Goal: Find specific page/section: Locate a particular part of the current website

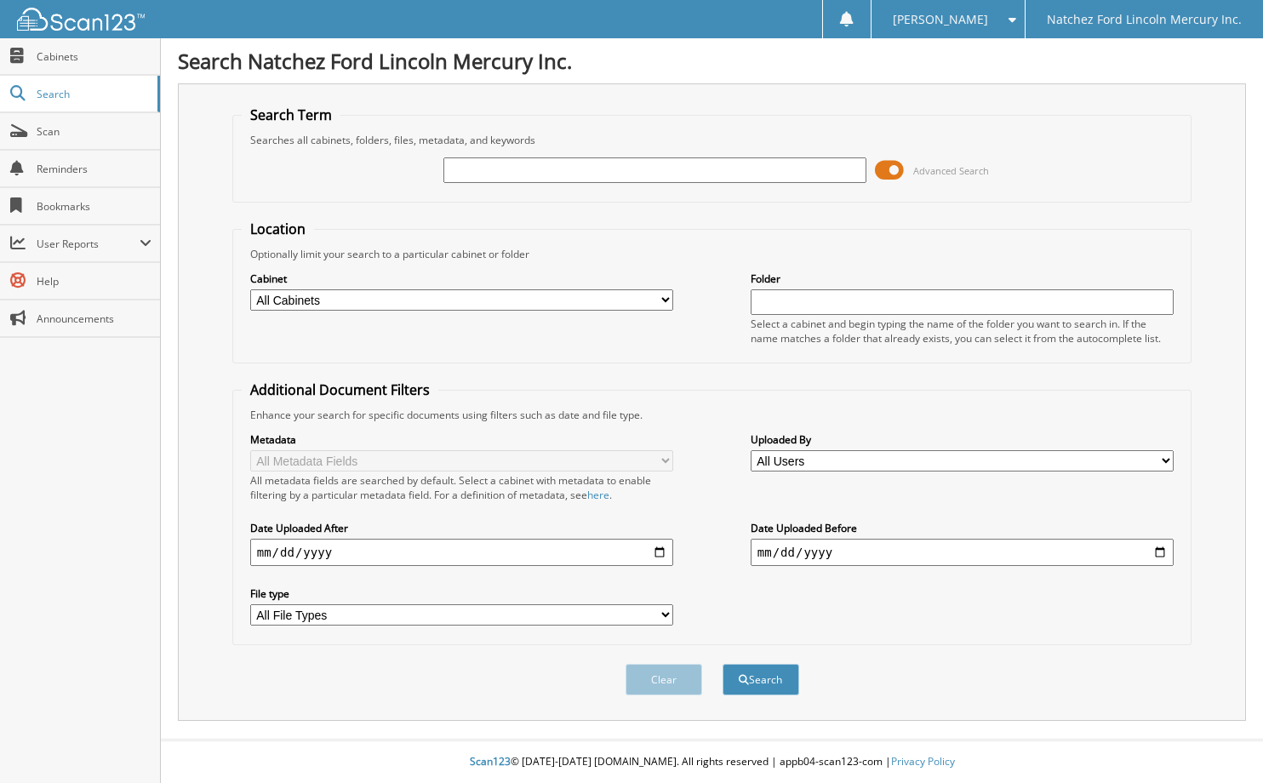
click at [651, 176] on input "text" at bounding box center [654, 170] width 423 height 26
type input "prmm1680"
click at [723, 664] on button "Search" at bounding box center [761, 679] width 77 height 31
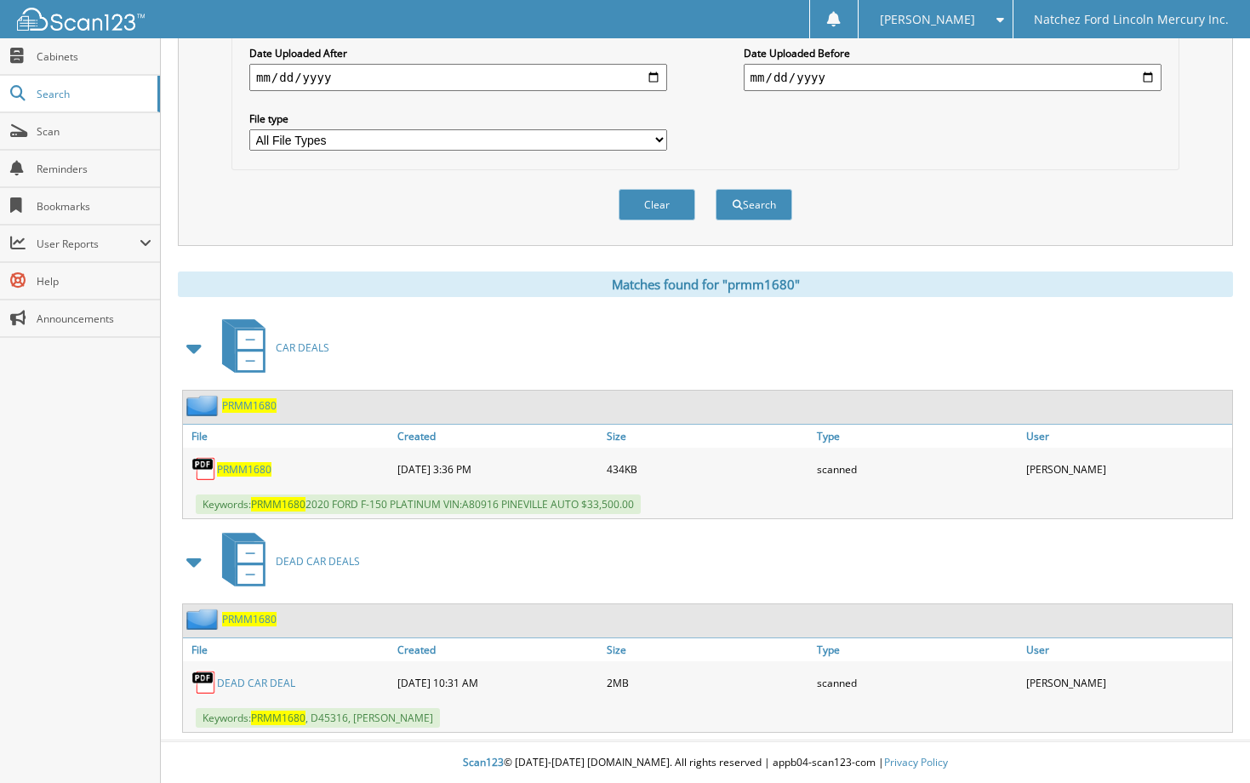
scroll to position [477, 0]
click at [266, 685] on link "DEAD CAR DEAL" at bounding box center [256, 682] width 78 height 14
click at [277, 685] on link "DEAD CAR DEAL" at bounding box center [256, 682] width 78 height 14
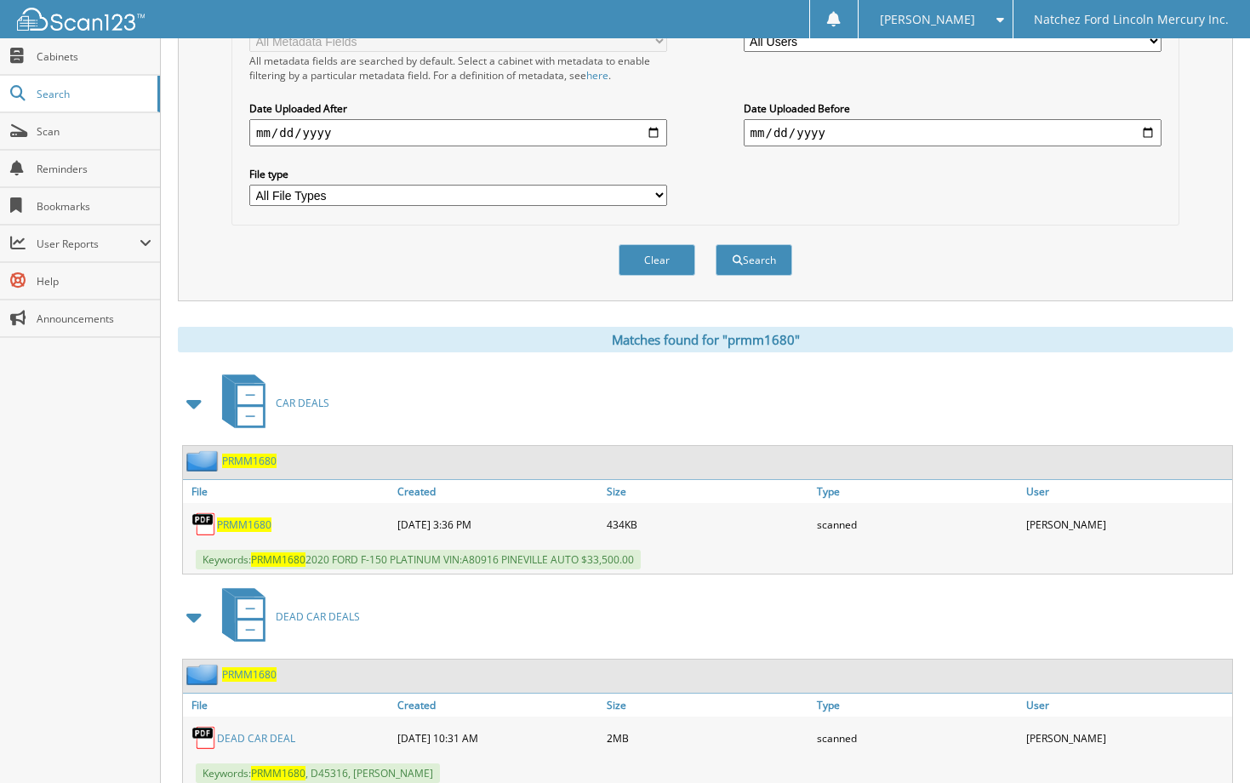
scroll to position [392, 0]
